Goal: Register for event/course

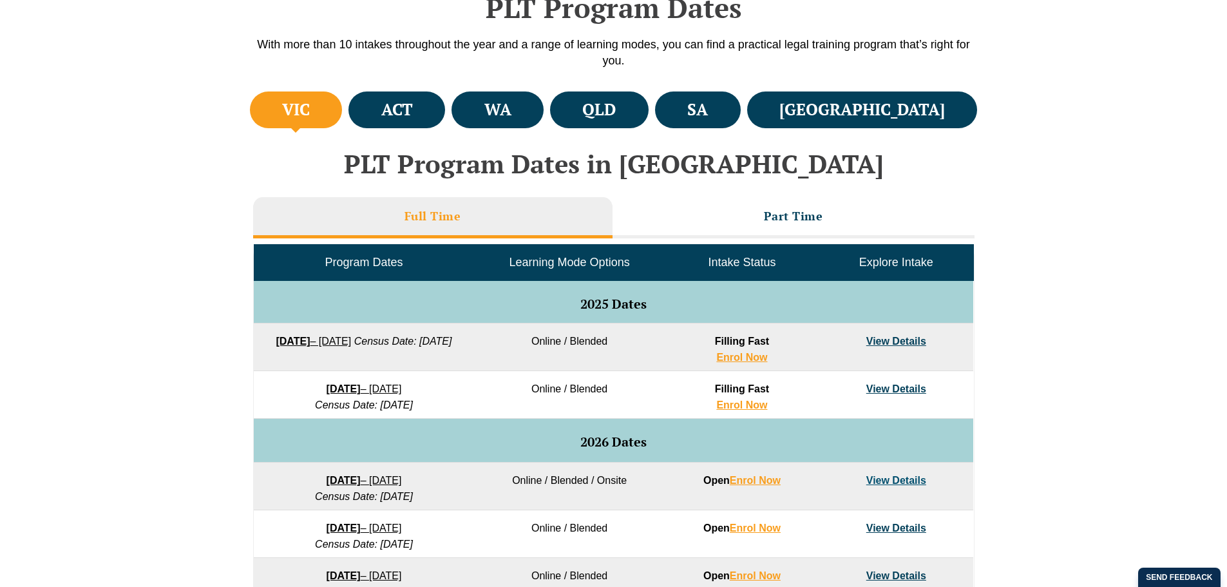
scroll to position [451, 0]
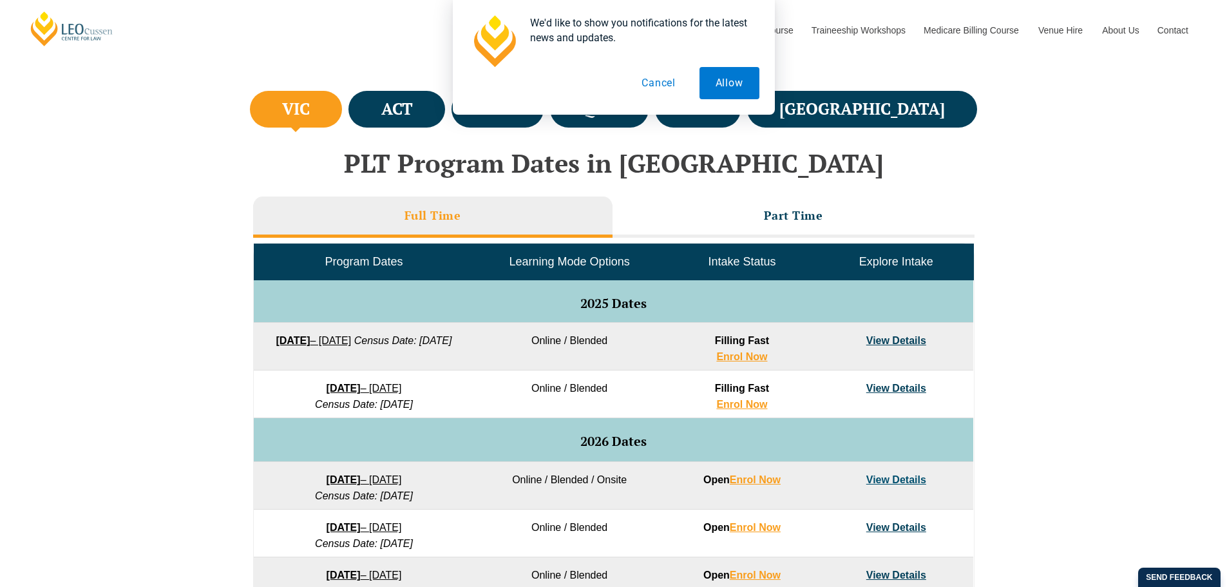
click at [654, 82] on button "Cancel" at bounding box center [658, 83] width 66 height 32
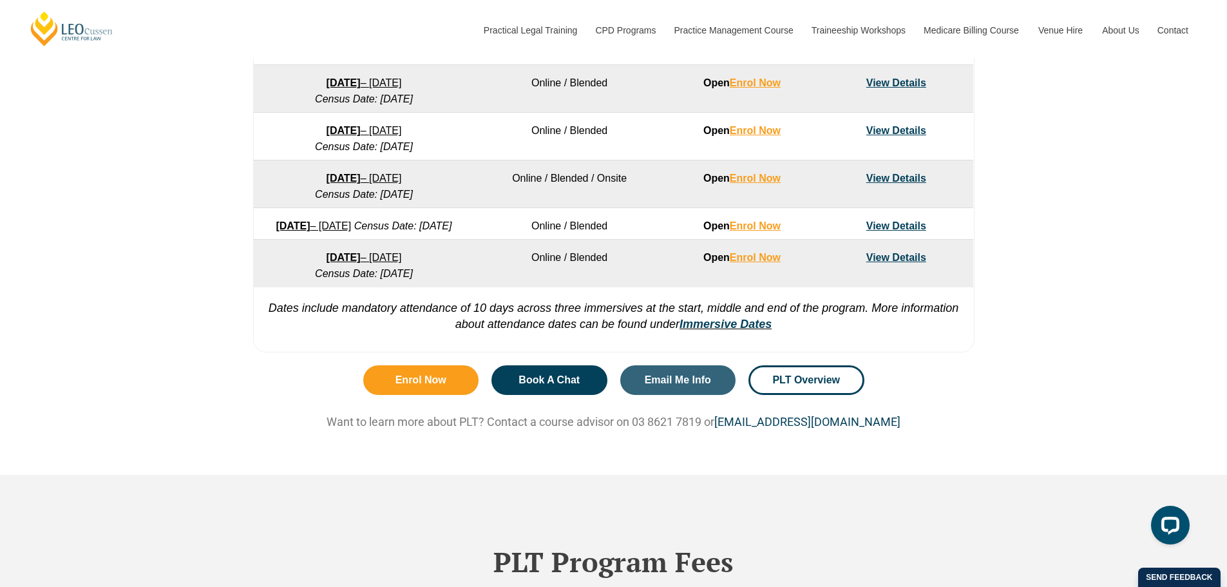
scroll to position [966, 0]
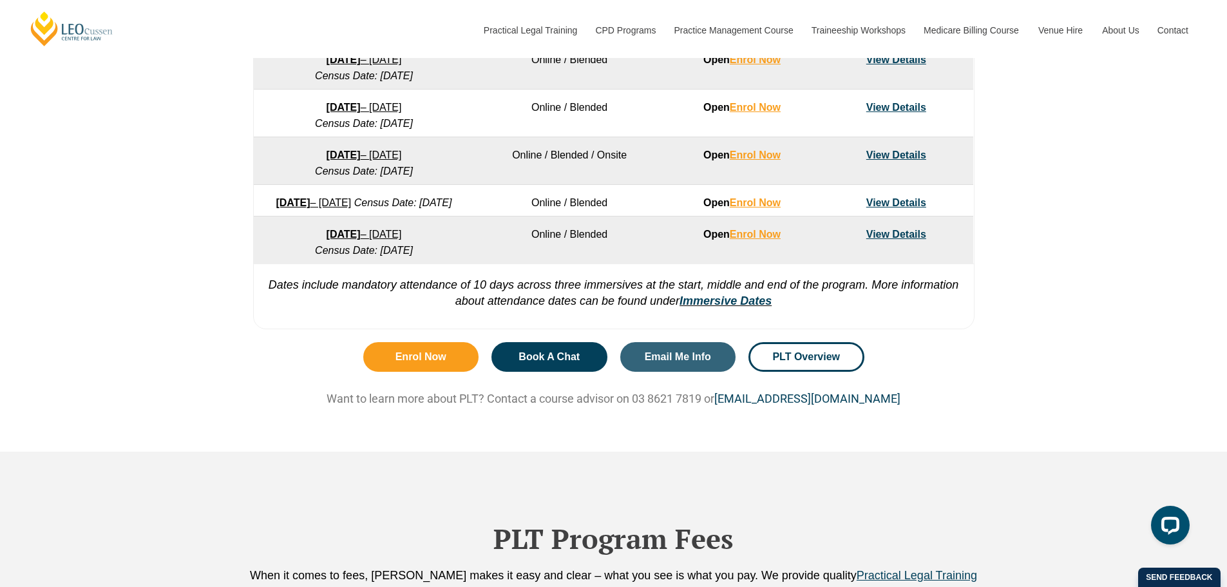
click at [313, 382] on div "Enrol Now Book A Chat Email Me Info PLT Overview Want to learn more about PLT? …" at bounding box center [614, 392] width 734 height 115
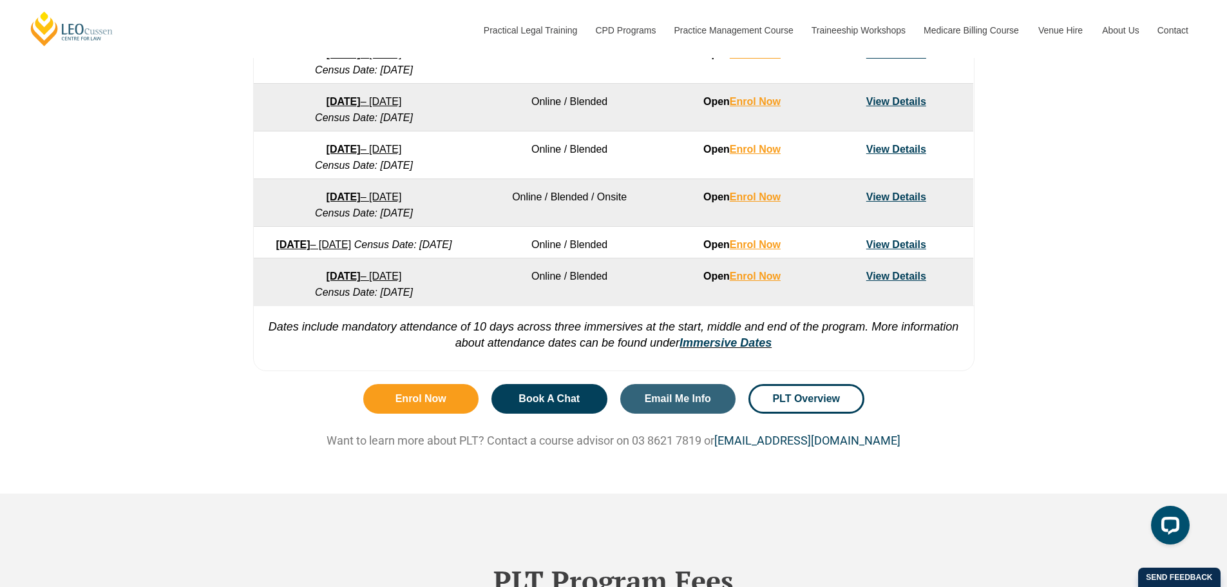
scroll to position [901, 0]
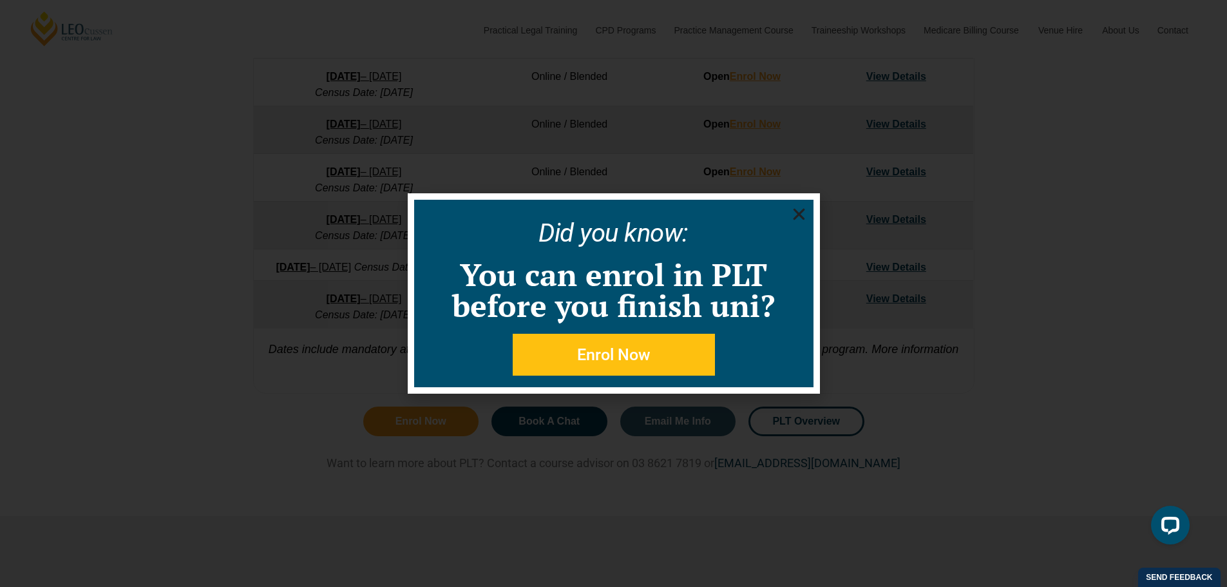
click at [796, 215] on use "Close" at bounding box center [799, 215] width 12 height 12
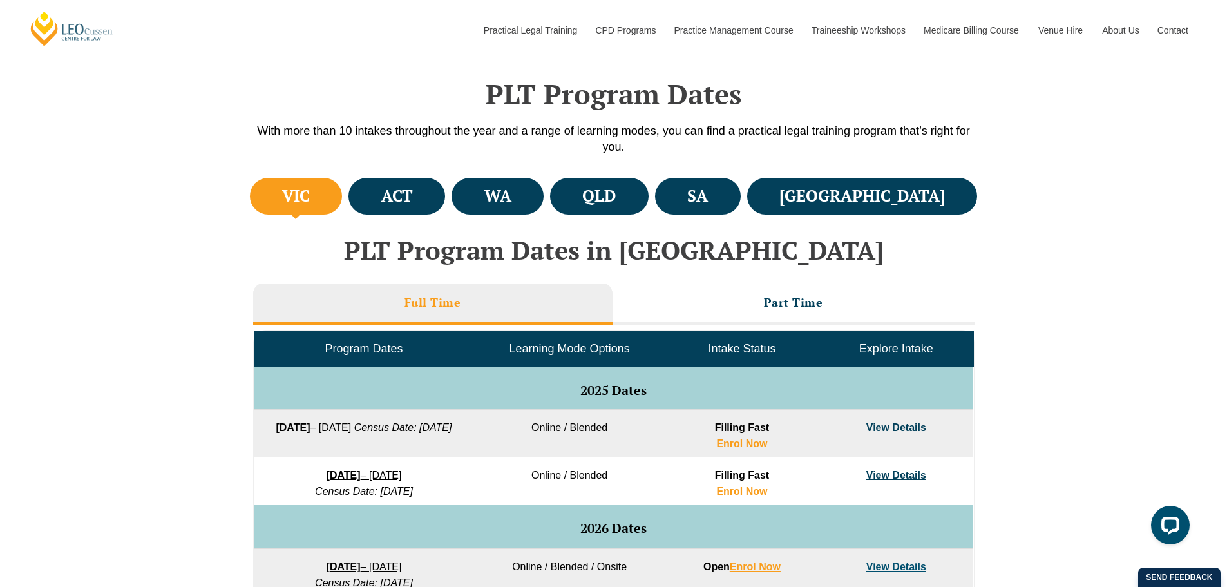
scroll to position [386, 0]
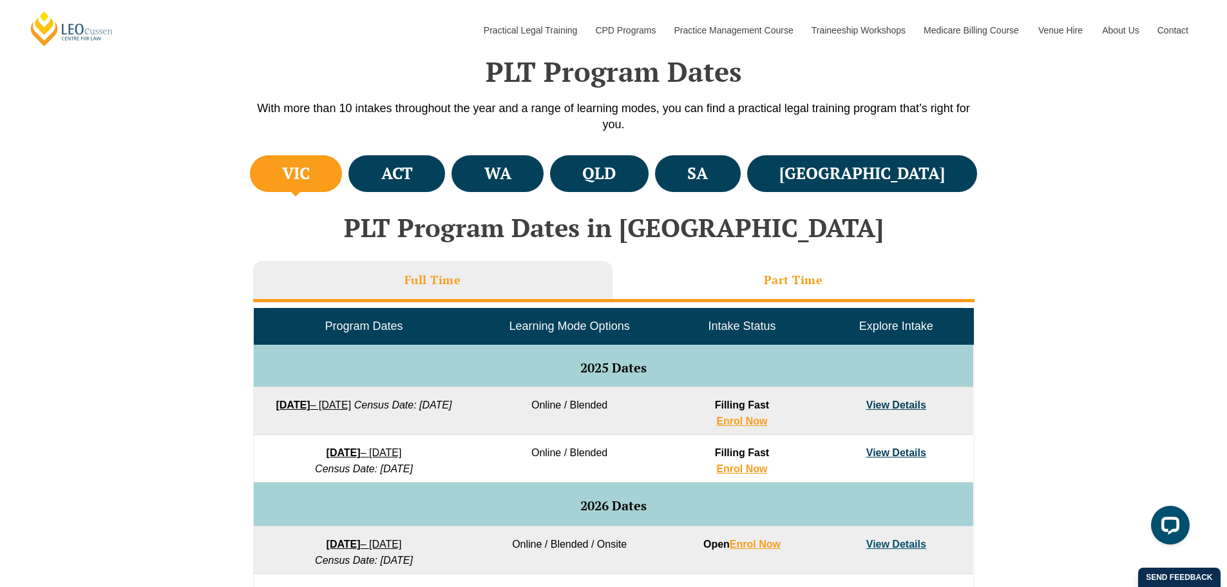
click at [833, 279] on li "Part Time" at bounding box center [793, 281] width 362 height 41
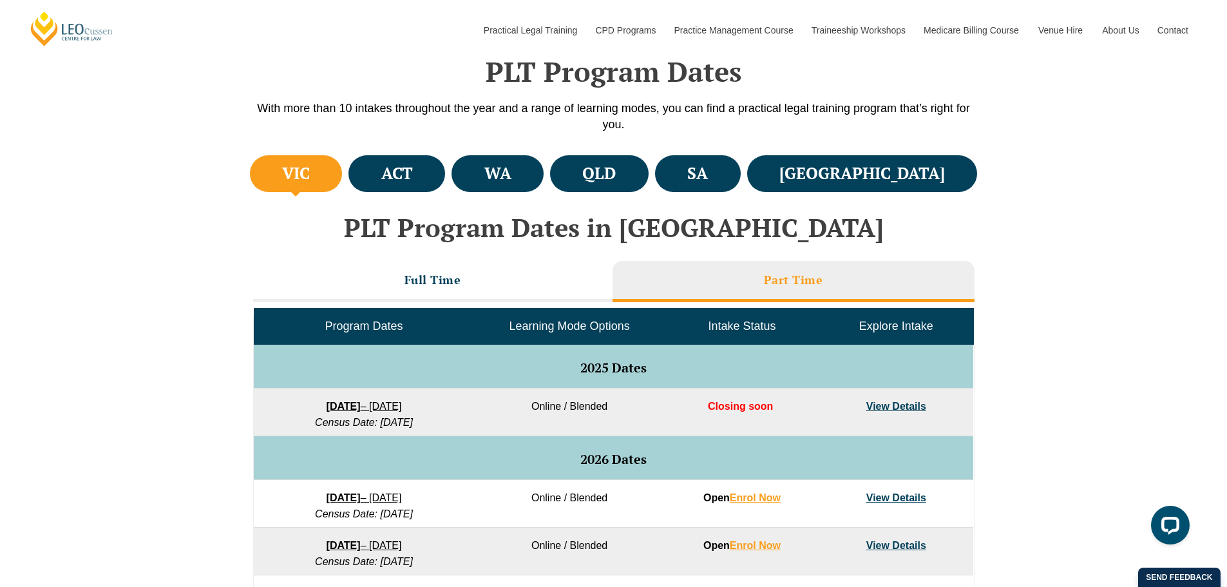
scroll to position [451, 0]
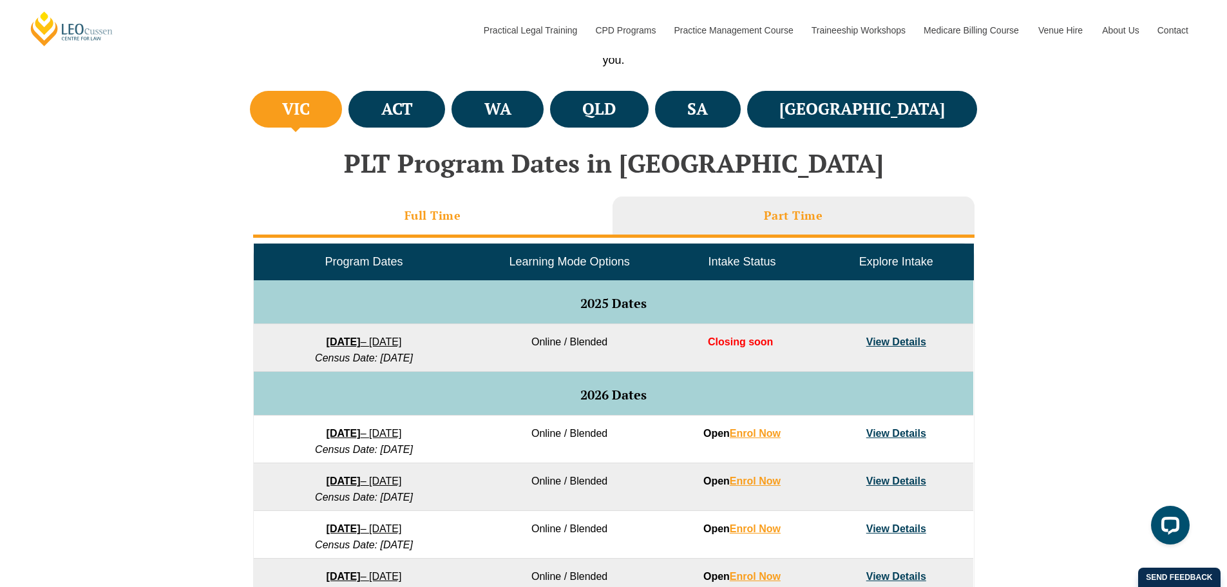
click at [464, 209] on li "Full Time" at bounding box center [432, 216] width 359 height 41
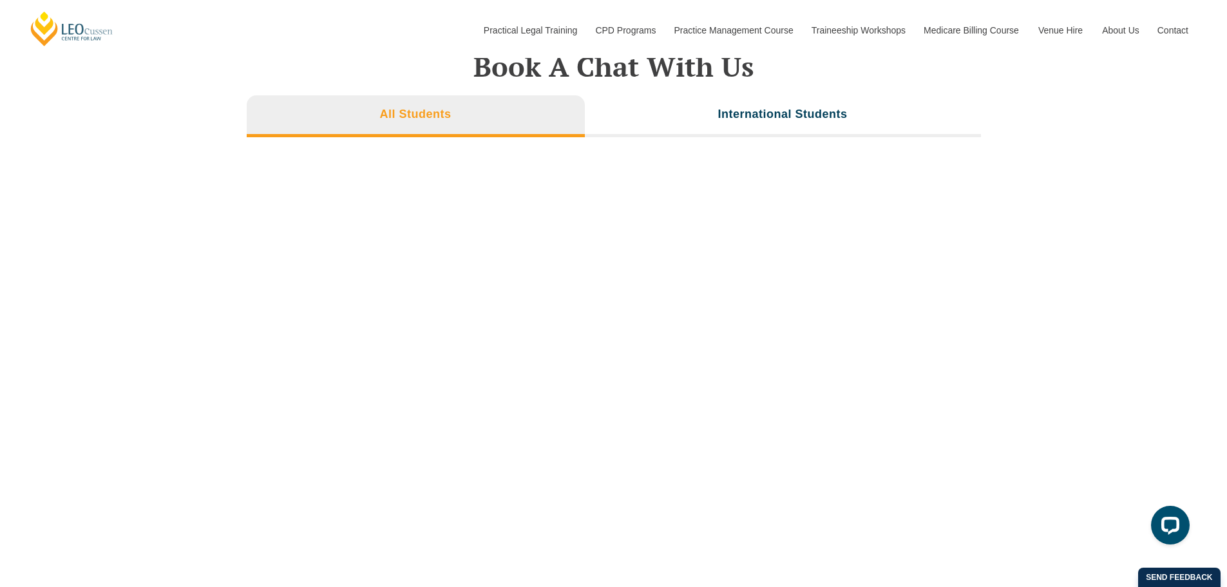
scroll to position [4378, 0]
